Goal: Navigation & Orientation: Understand site structure

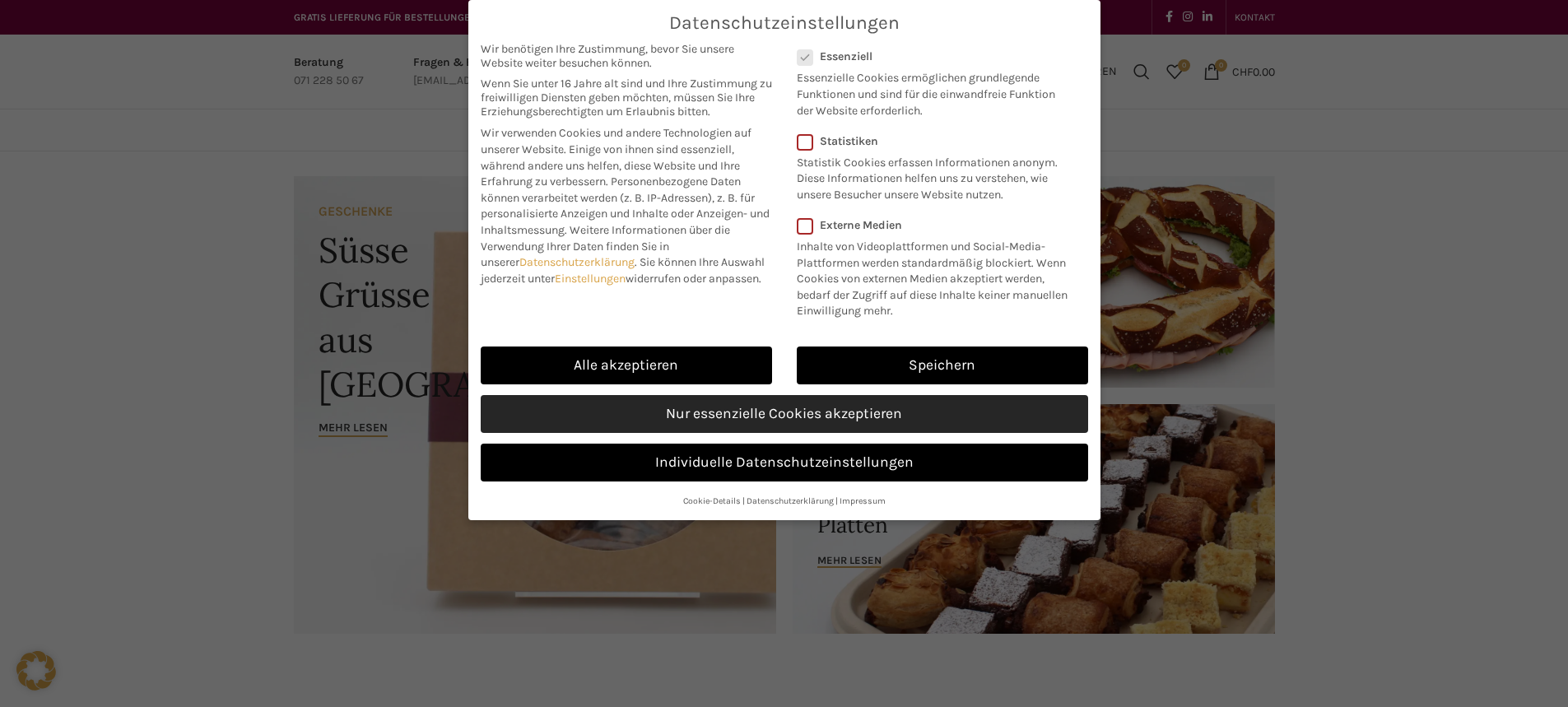
click at [795, 415] on link "Nur essenzielle Cookies akzeptieren" at bounding box center [784, 413] width 607 height 38
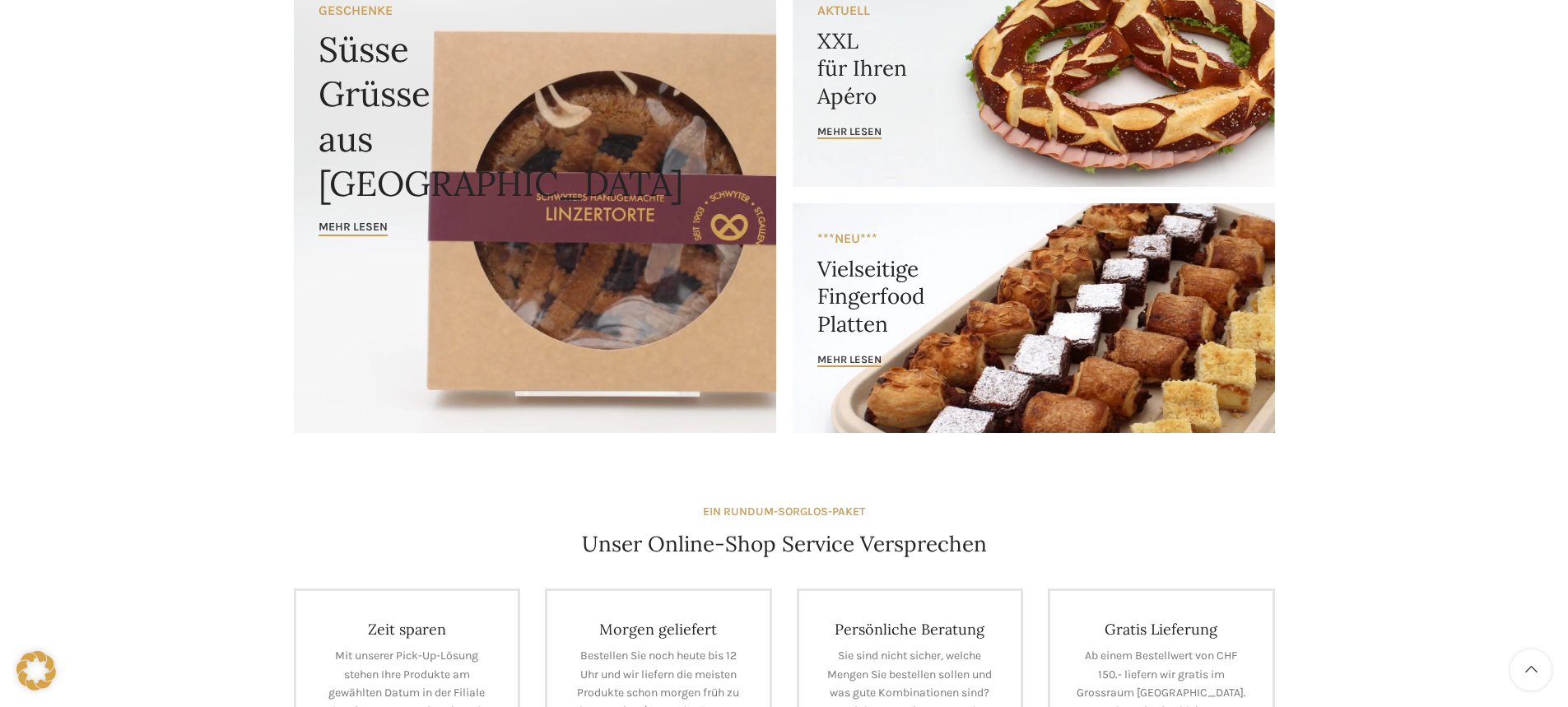
scroll to position [246, 0]
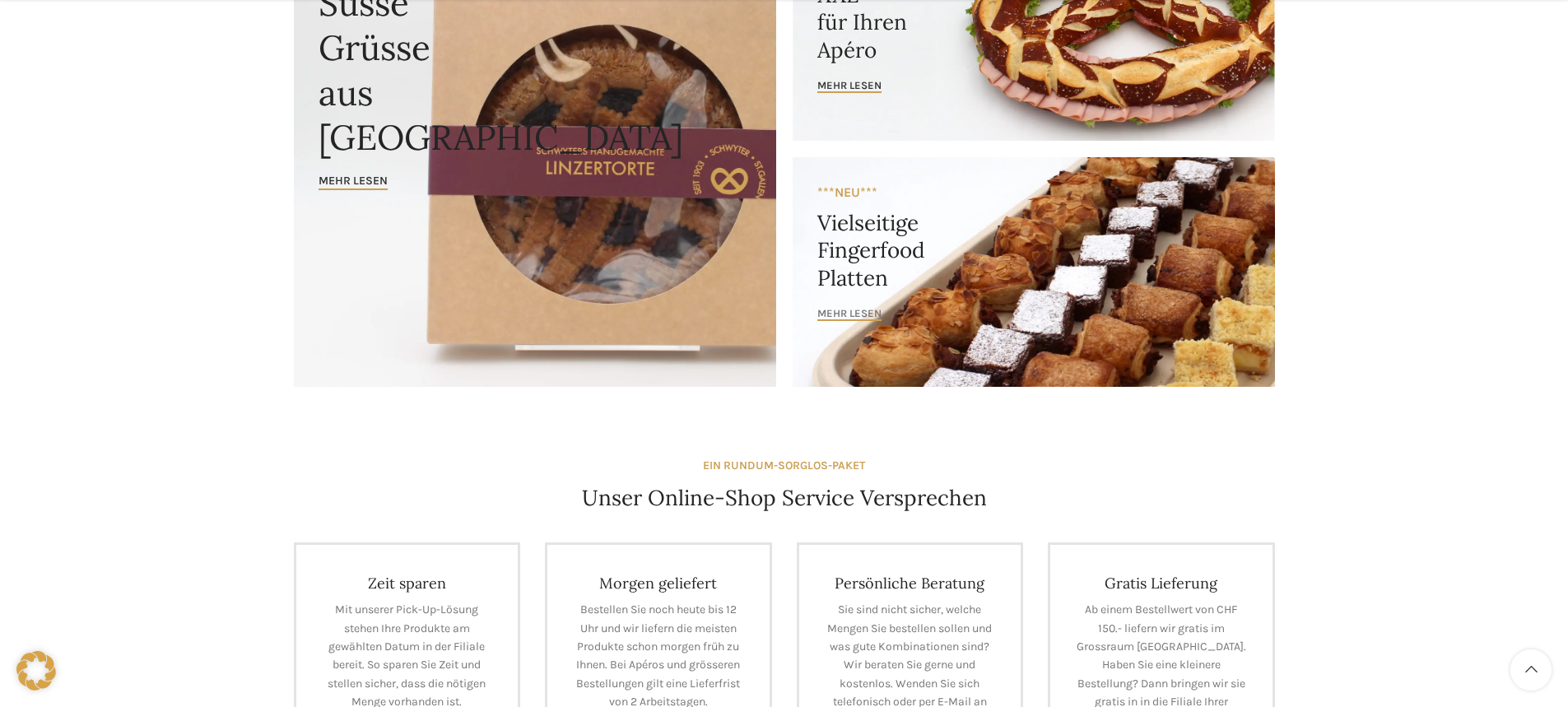
click at [859, 307] on span "mehr lesen" at bounding box center [849, 312] width 64 height 13
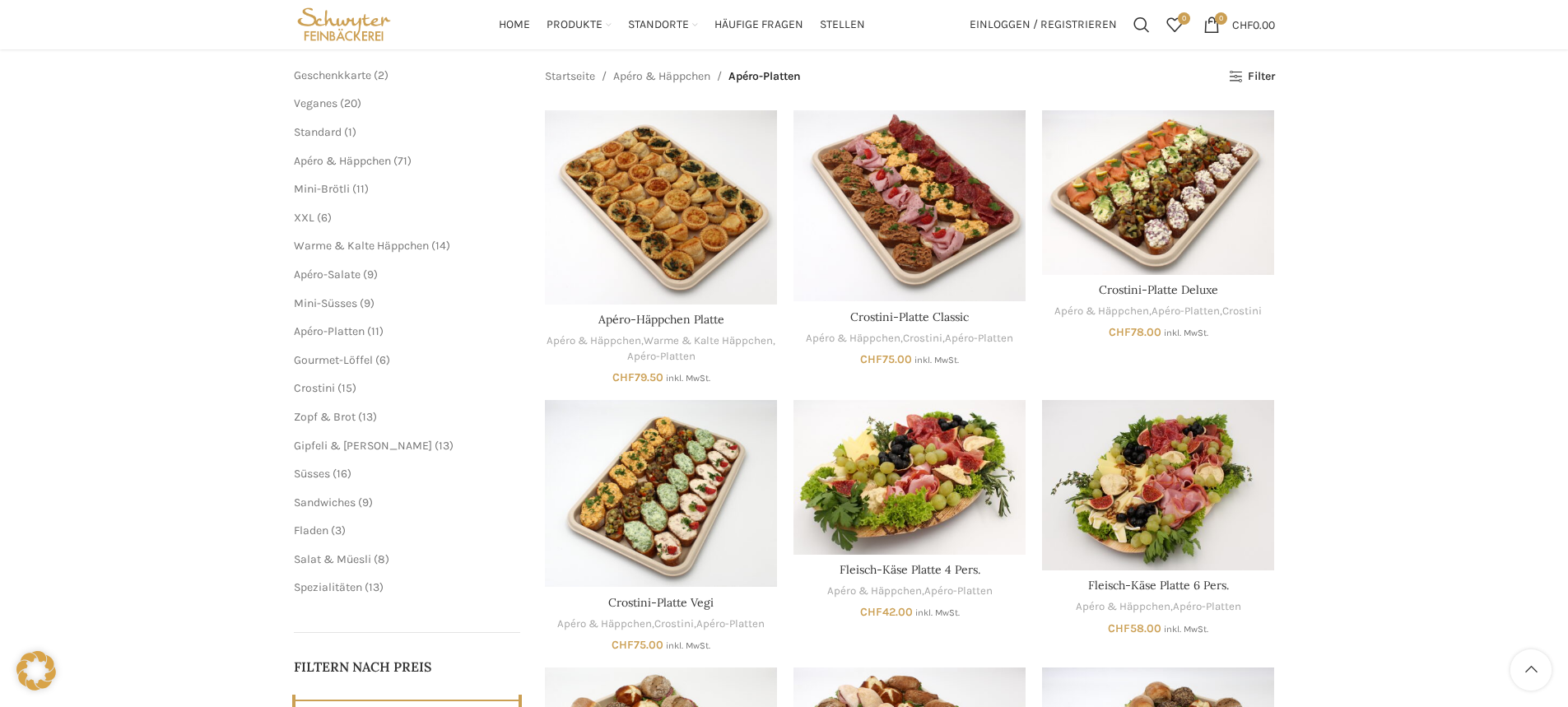
scroll to position [165, 0]
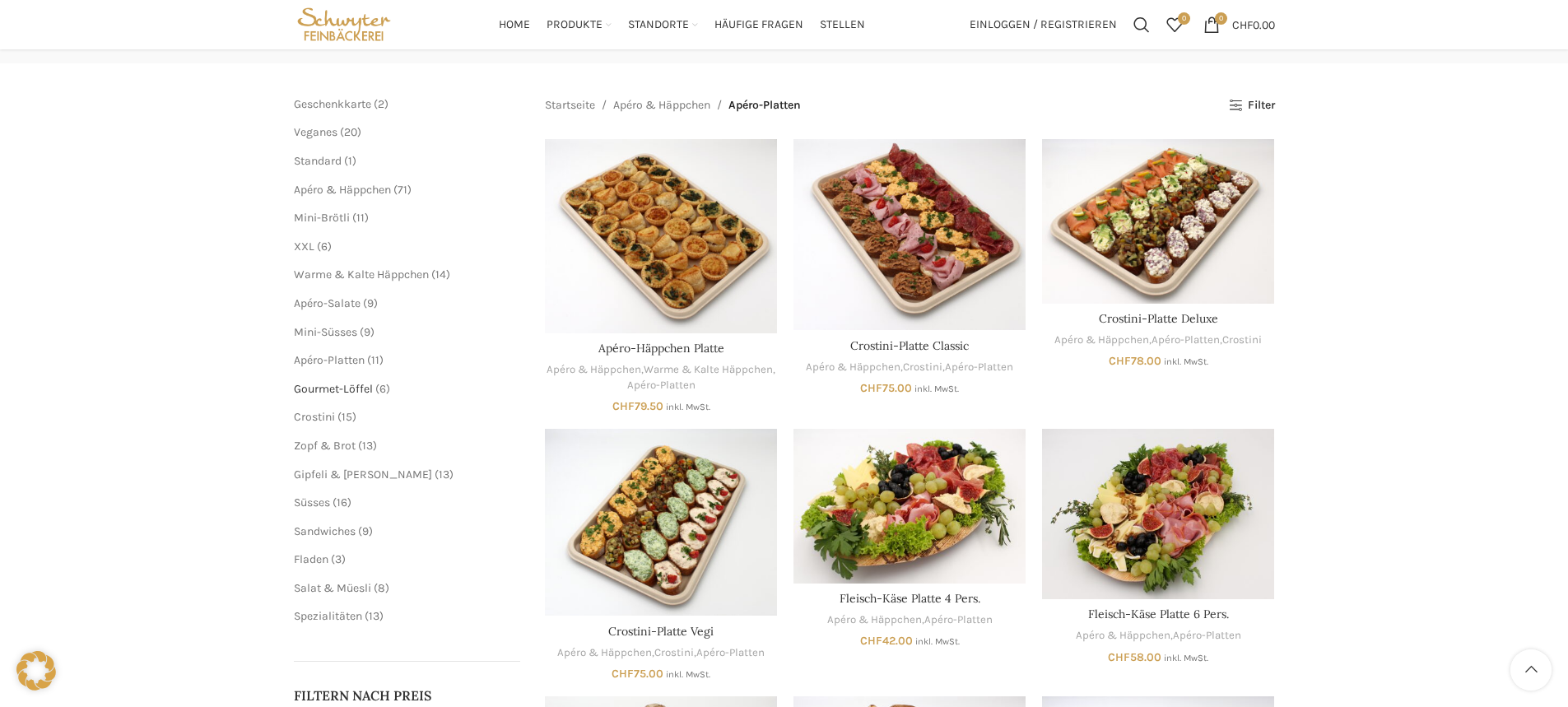
click at [353, 384] on span "Gourmet-Löffel" at bounding box center [333, 389] width 79 height 14
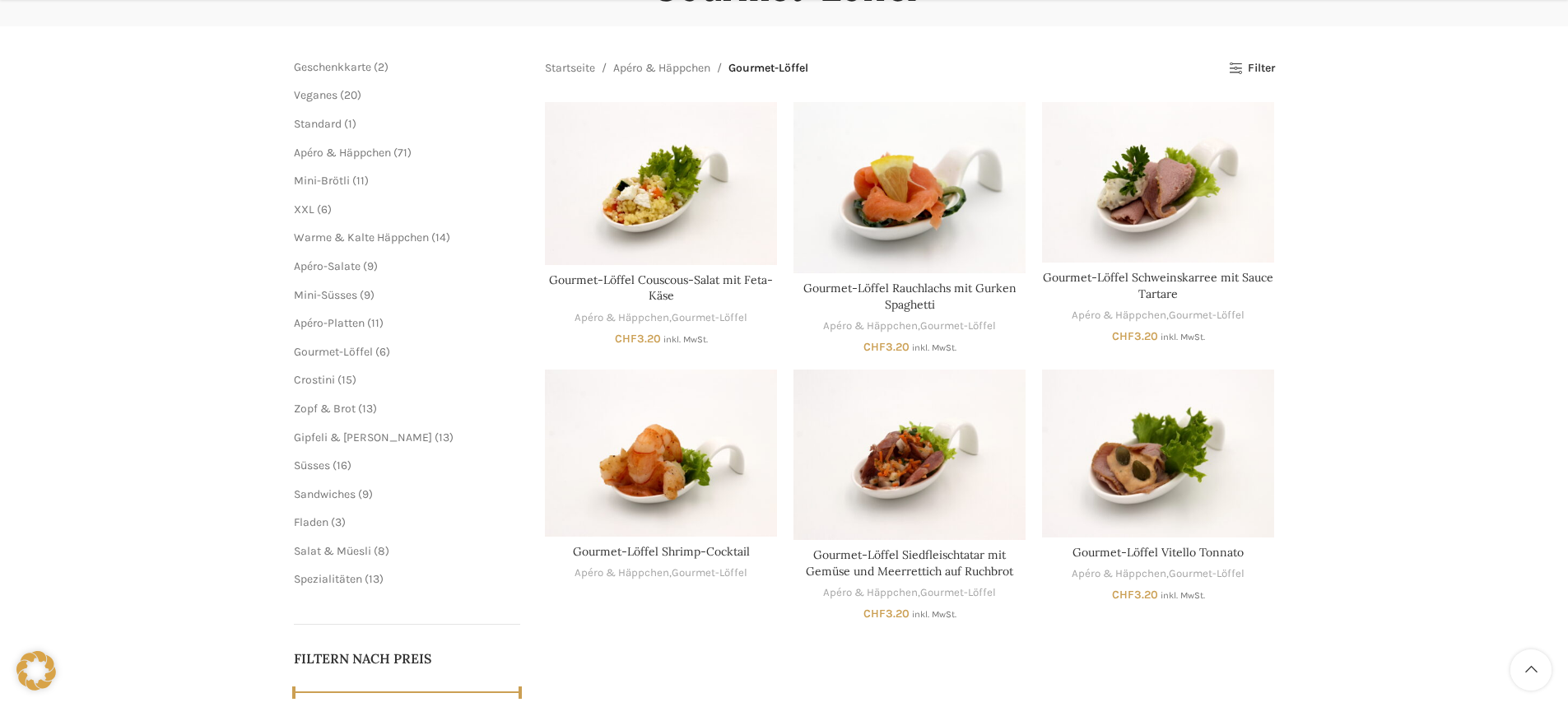
scroll to position [246, 0]
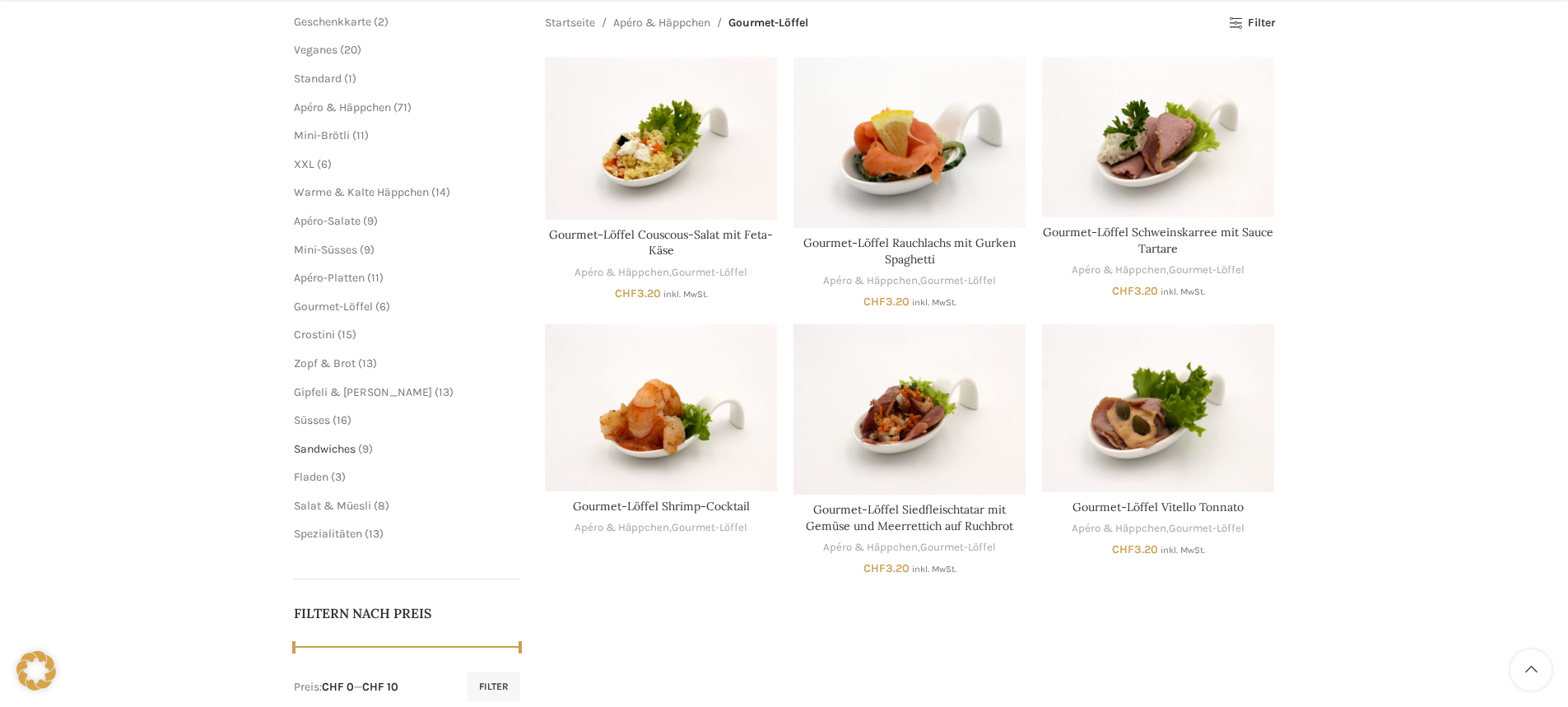
click at [345, 448] on span "Sandwiches" at bounding box center [324, 449] width 62 height 14
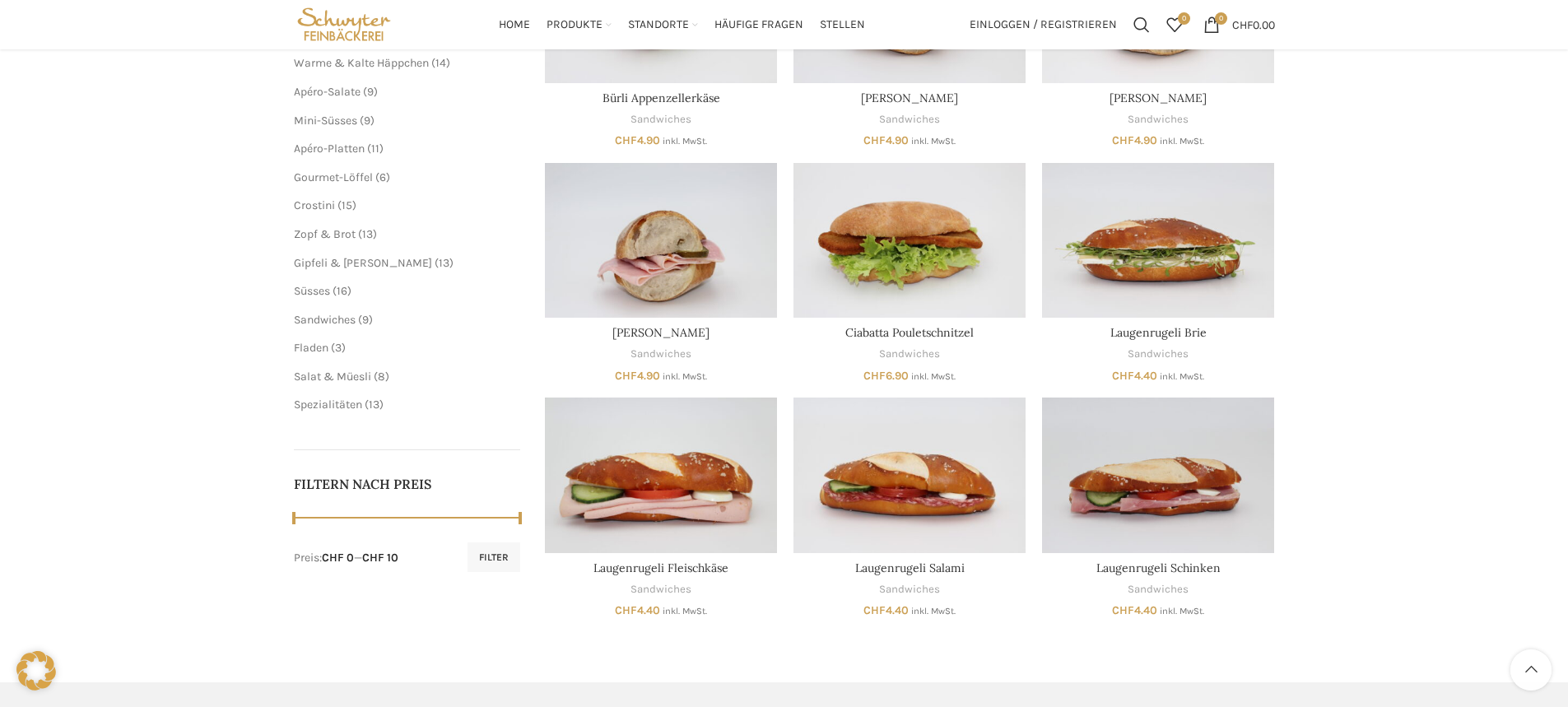
scroll to position [246, 0]
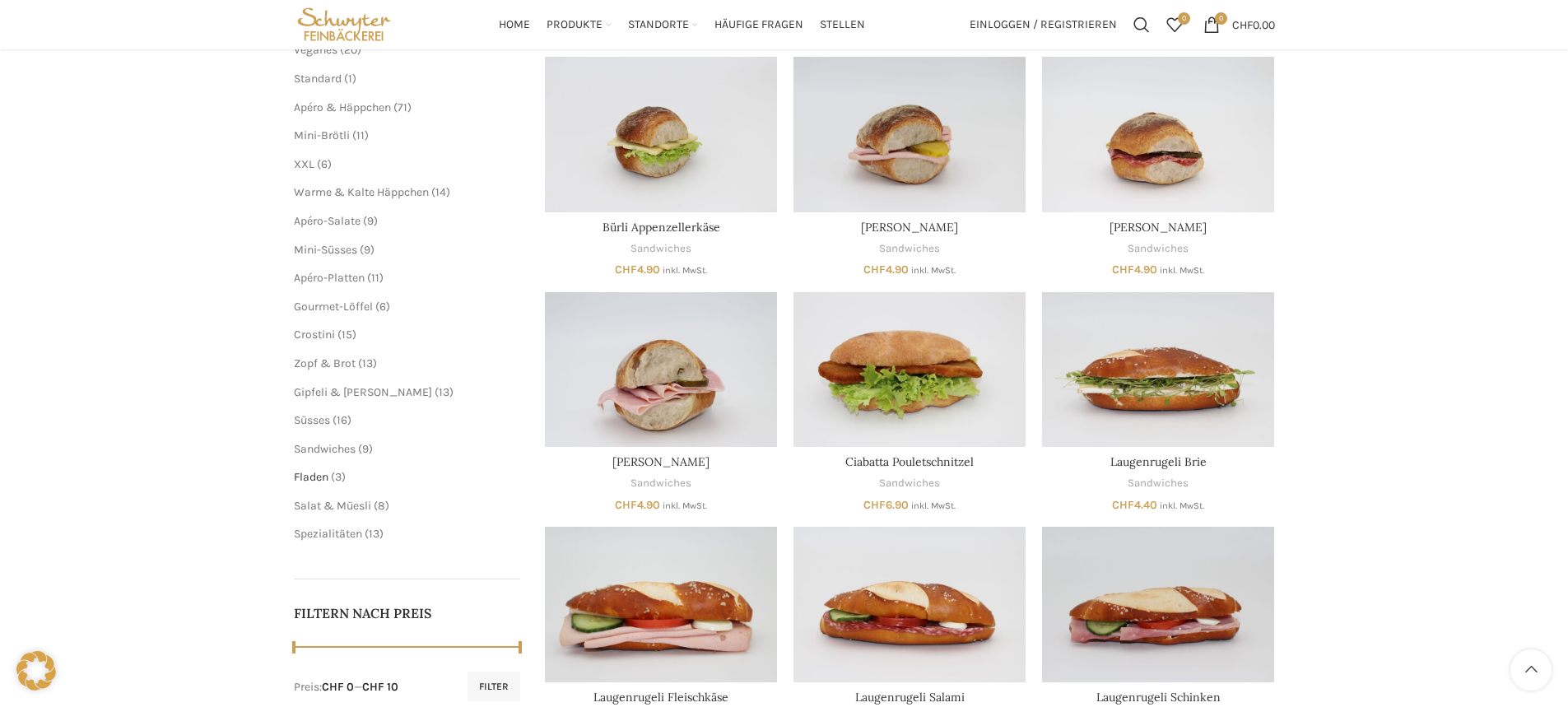
click at [316, 473] on span "Fladen" at bounding box center [310, 476] width 34 height 14
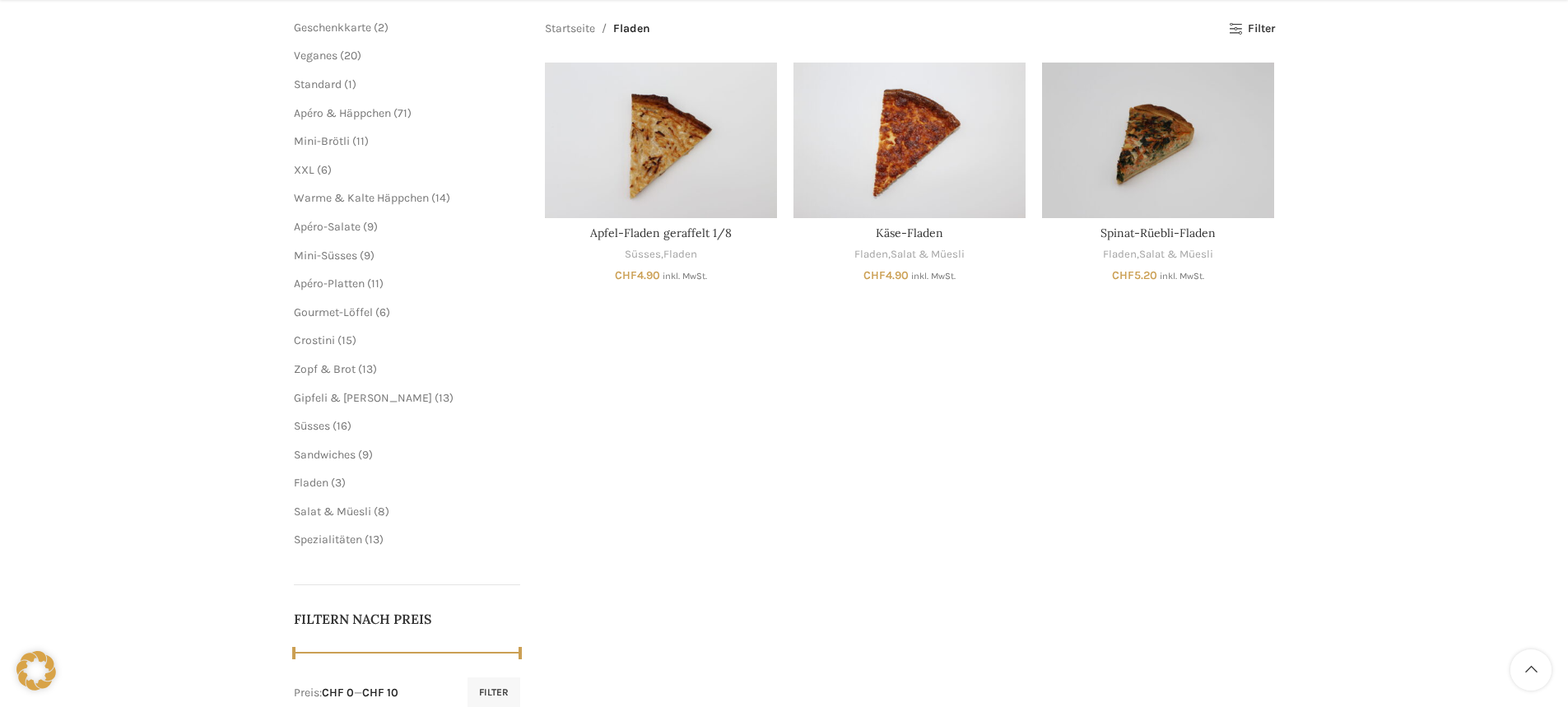
scroll to position [246, 0]
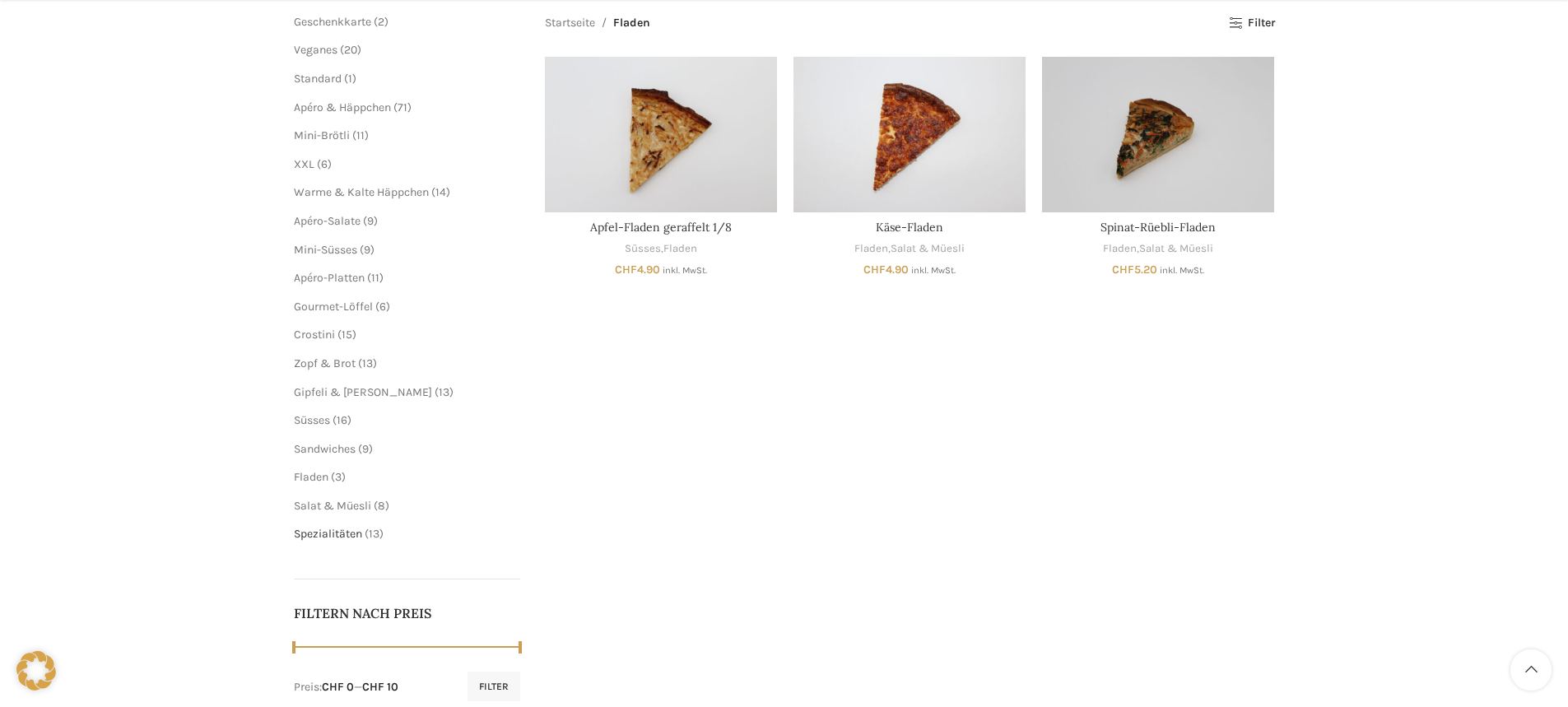
click at [331, 529] on span "Spezialitäten" at bounding box center [328, 533] width 69 height 14
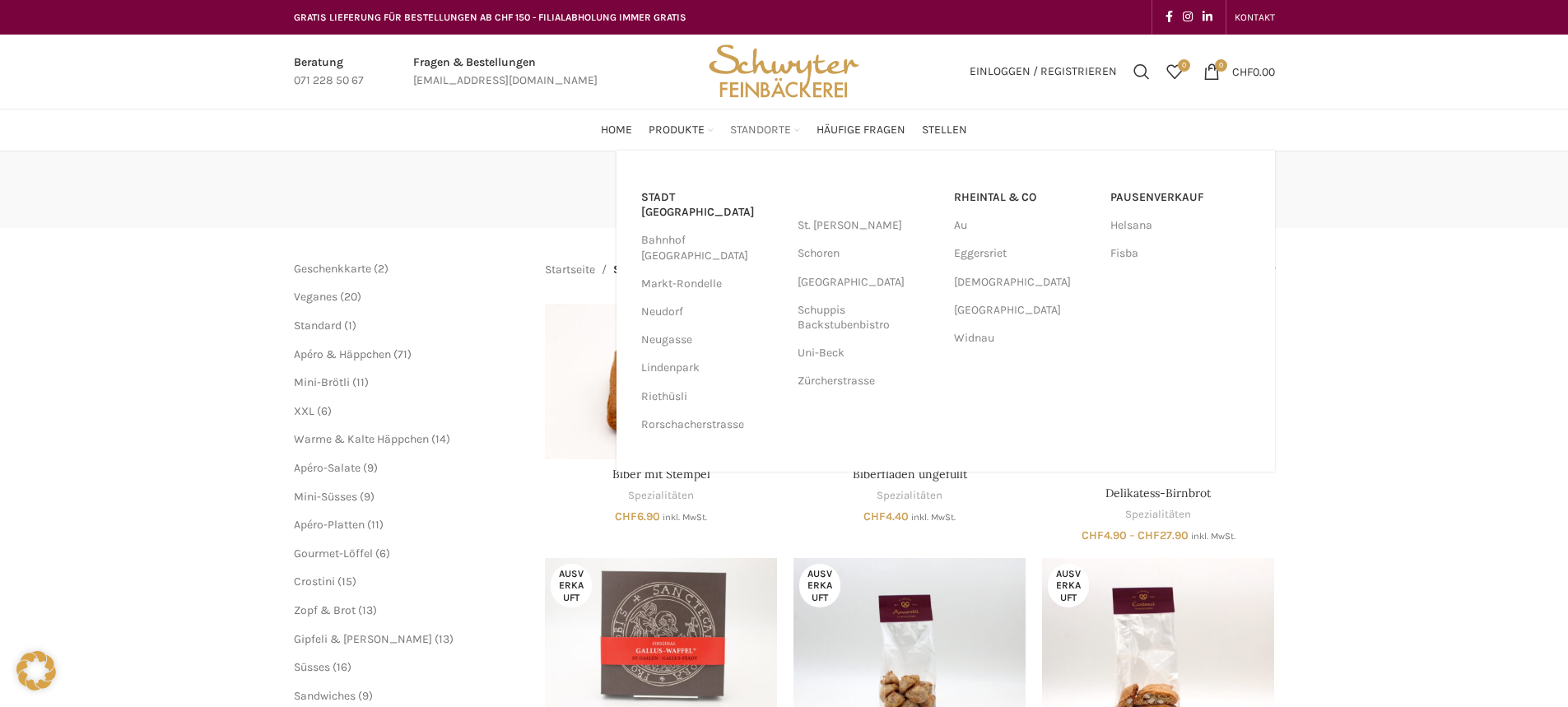
click at [762, 126] on span "Standorte" at bounding box center [760, 131] width 61 height 16
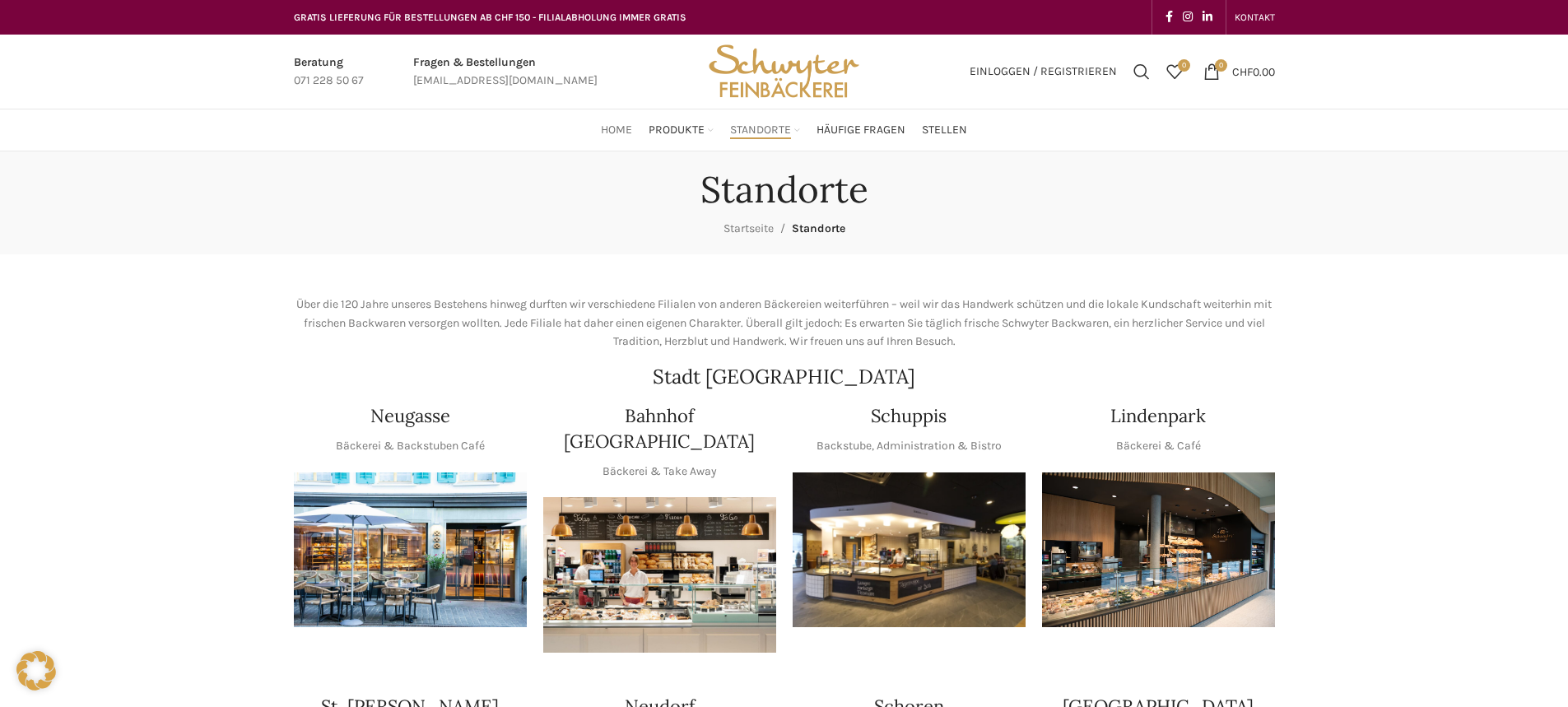
click at [621, 121] on link "Home" at bounding box center [616, 131] width 31 height 33
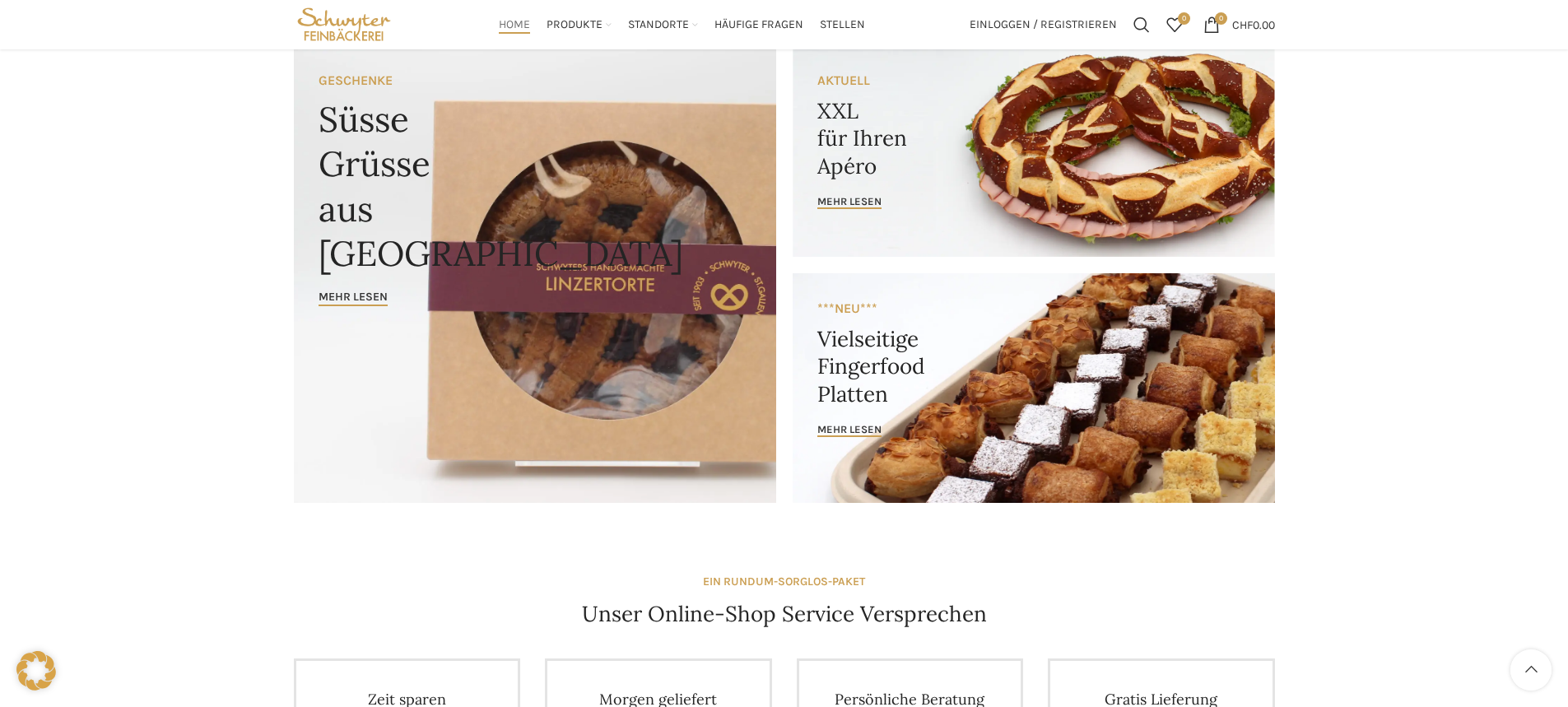
scroll to position [82, 0]
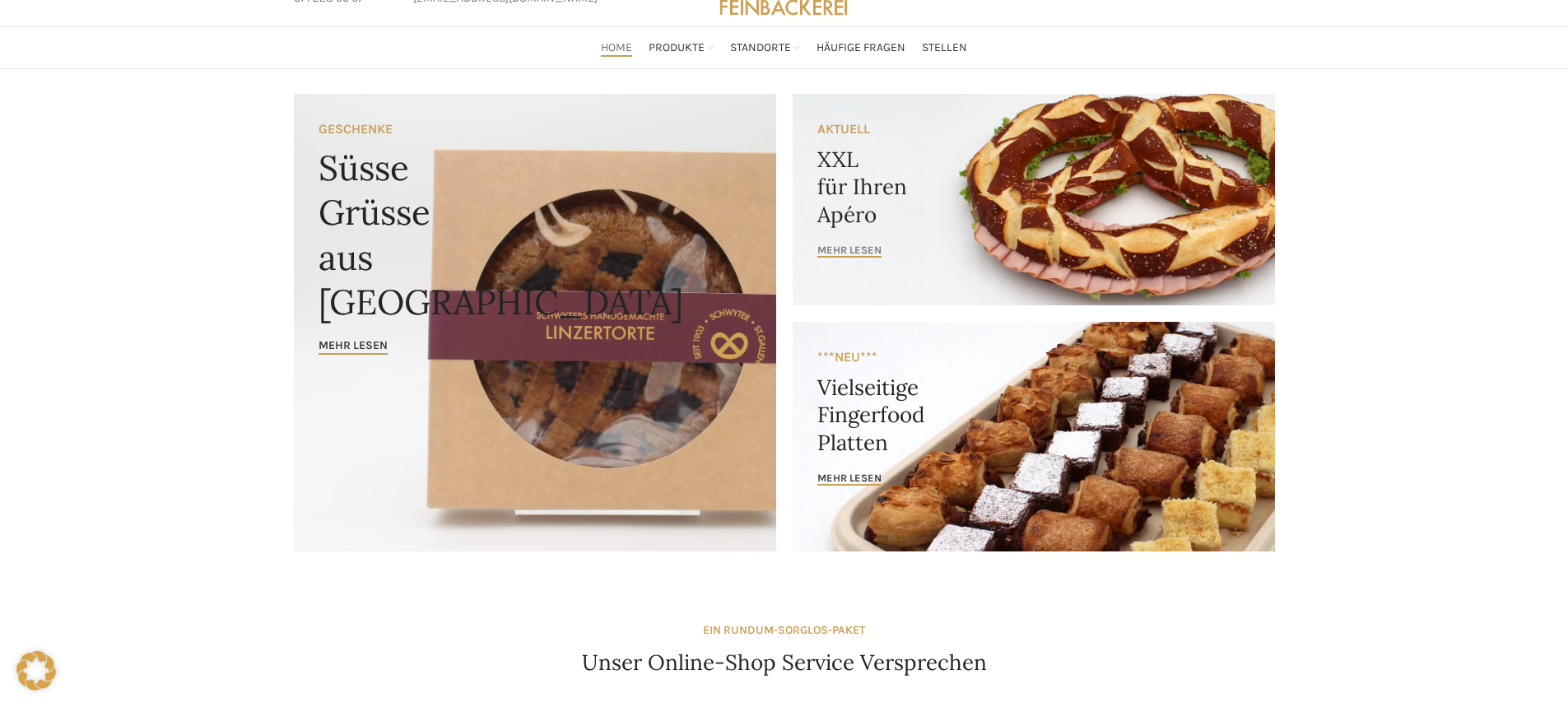
click at [869, 247] on span "mehr lesen" at bounding box center [849, 249] width 64 height 13
